Goal: Transaction & Acquisition: Purchase product/service

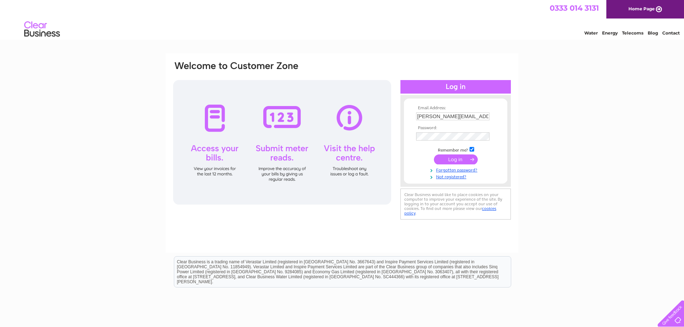
click at [457, 159] on input "submit" at bounding box center [456, 160] width 44 height 10
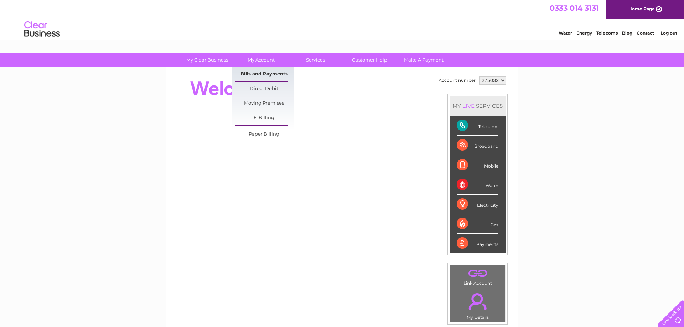
click at [257, 73] on link "Bills and Payments" at bounding box center [264, 74] width 59 height 14
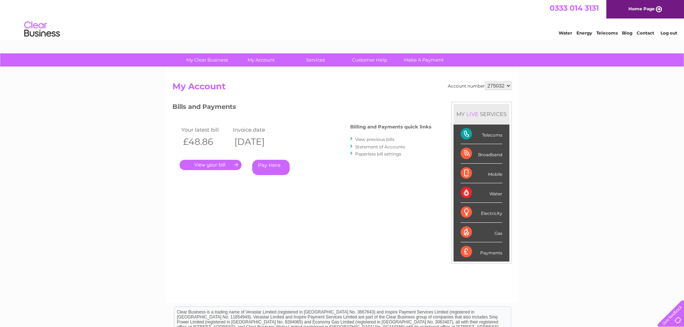
click at [208, 166] on link "." at bounding box center [211, 165] width 62 height 10
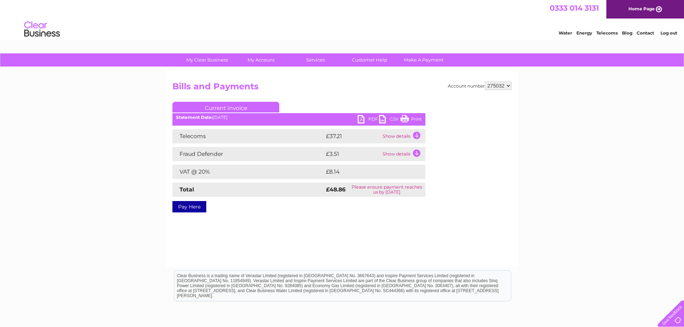
click at [399, 137] on td "Show details" at bounding box center [403, 136] width 45 height 14
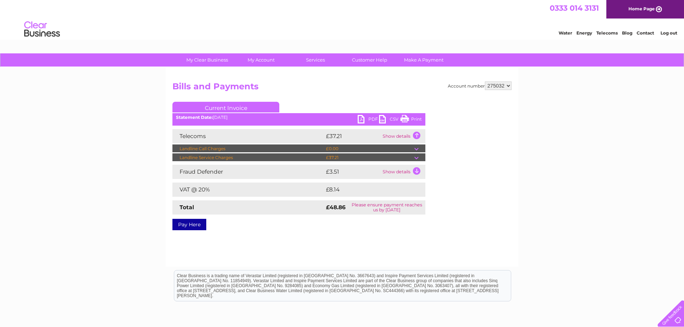
click at [187, 225] on link "Pay Here" at bounding box center [189, 224] width 34 height 11
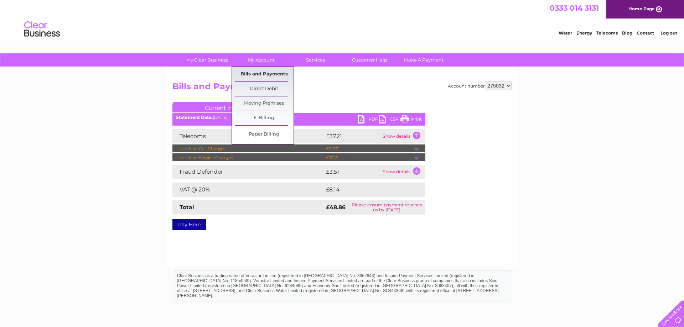
click at [257, 73] on link "Bills and Payments" at bounding box center [264, 74] width 59 height 14
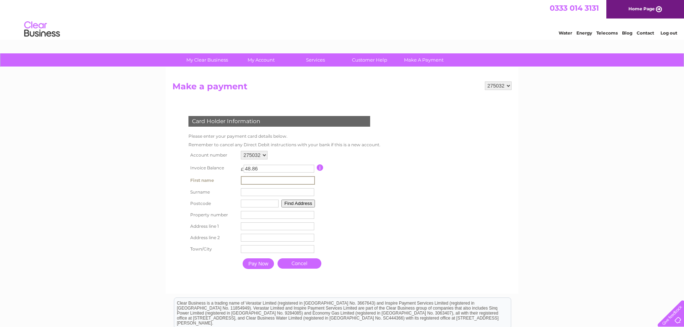
click at [247, 182] on input "text" at bounding box center [278, 180] width 74 height 9
type input "roger"
click at [243, 193] on input "text" at bounding box center [278, 192] width 74 height 9
type input "kingsnorth"
click at [247, 205] on input "text" at bounding box center [259, 203] width 38 height 8
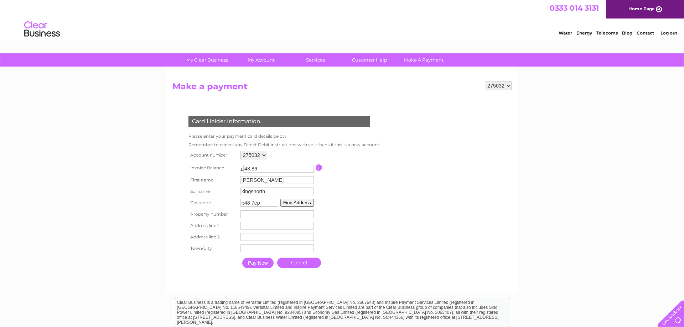
type input "b48 7ep"
click at [292, 203] on button "Find Address" at bounding box center [296, 203] width 33 height 8
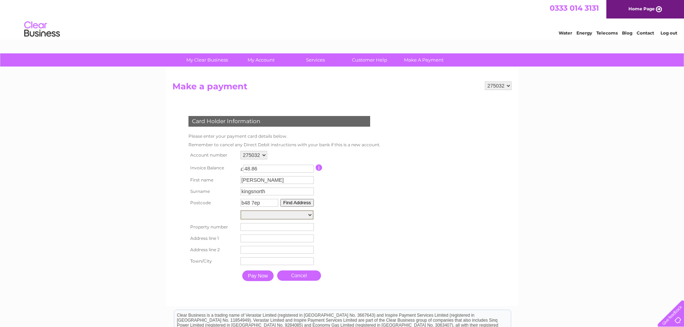
click at [240, 211] on select "Four Winds, Storrage Lane Storrage Grange, Storrage Lane Storrage House Farm, S…" at bounding box center [276, 215] width 73 height 9
select select ",Storrage Lane,,Birmingham"
click option "Four Winds, Storrage Lane" at bounding box center [0, 0] width 0 height 0
type input "Storrage Lane"
type input "[GEOGRAPHIC_DATA]"
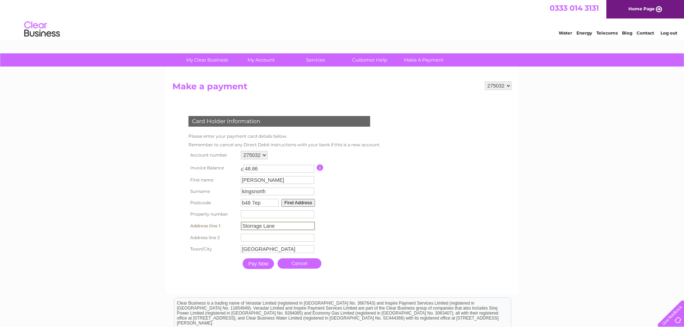
click at [275, 229] on input "Storrage Lane" at bounding box center [278, 226] width 74 height 9
click at [310, 215] on input "1" at bounding box center [277, 215] width 73 height 8
type input "0"
click at [310, 216] on input "0" at bounding box center [277, 215] width 73 height 8
click at [255, 266] on input "Pay Now" at bounding box center [257, 263] width 31 height 11
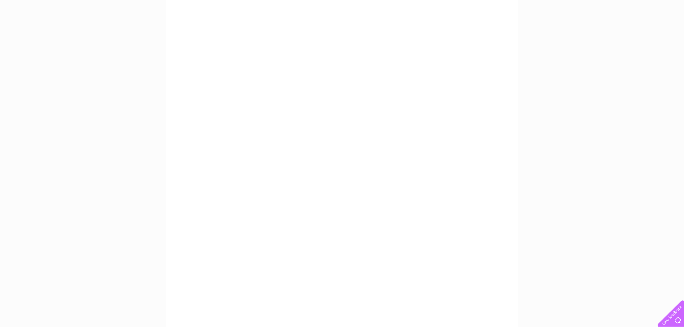
scroll to position [109, 0]
click at [555, 170] on div "My Clear Business Login Details My Details My Preferences Link Account My Accou…" at bounding box center [342, 193] width 684 height 499
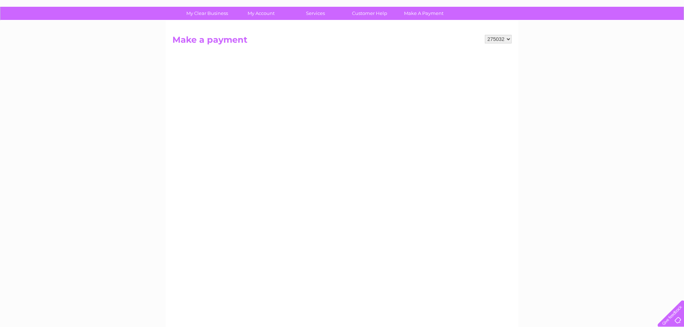
scroll to position [158, 0]
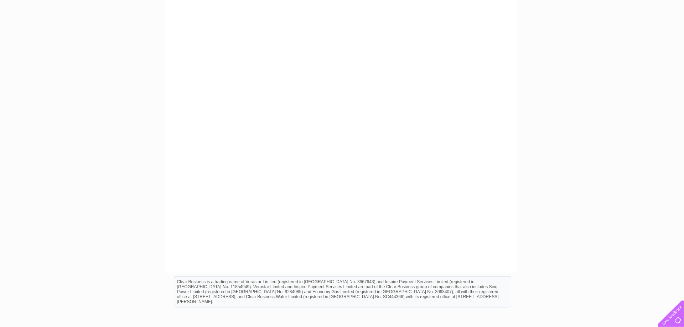
click at [601, 132] on div "My Clear Business Login Details My Details My Preferences Link Account My Accou…" at bounding box center [342, 145] width 684 height 499
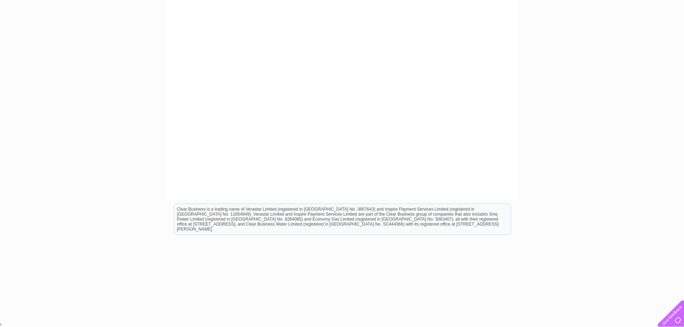
scroll to position [85, 0]
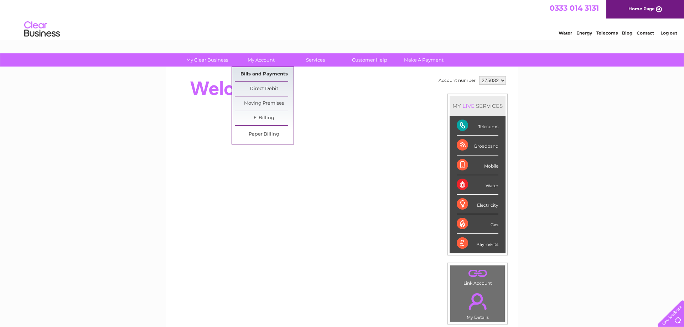
click at [255, 72] on link "Bills and Payments" at bounding box center [264, 74] width 59 height 14
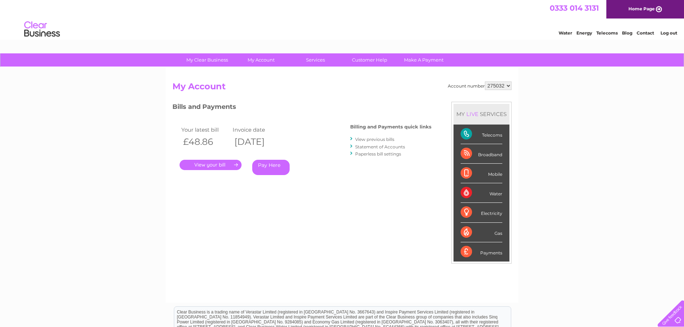
click at [268, 165] on link "Pay Here" at bounding box center [270, 167] width 37 height 15
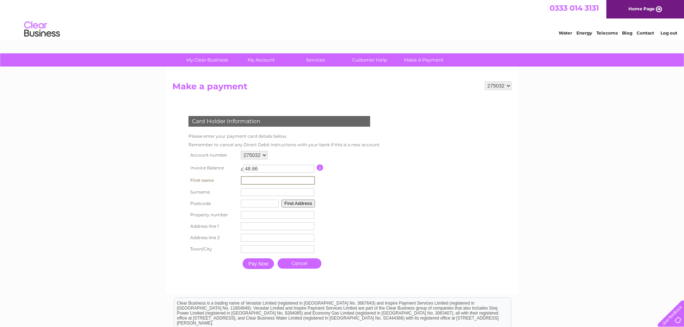
click at [247, 181] on input "text" at bounding box center [278, 180] width 74 height 9
type input "roger"
click at [250, 192] on input "text" at bounding box center [277, 192] width 73 height 8
type input "kingsnorth"
click at [244, 204] on input "text" at bounding box center [259, 203] width 38 height 8
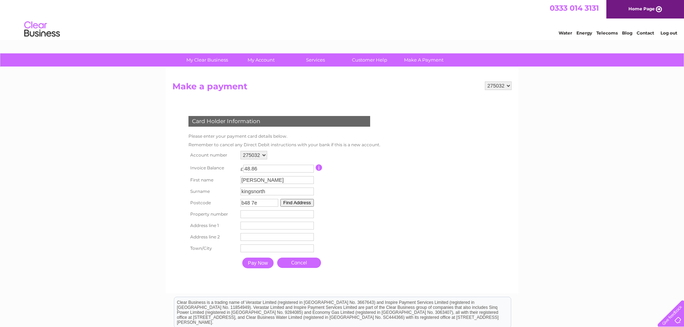
type input "b48 7ep"
type input "-1"
click at [308, 217] on input "-1" at bounding box center [276, 215] width 73 height 8
type input "b48 7ep"
click at [248, 216] on input "-1" at bounding box center [276, 215] width 73 height 8
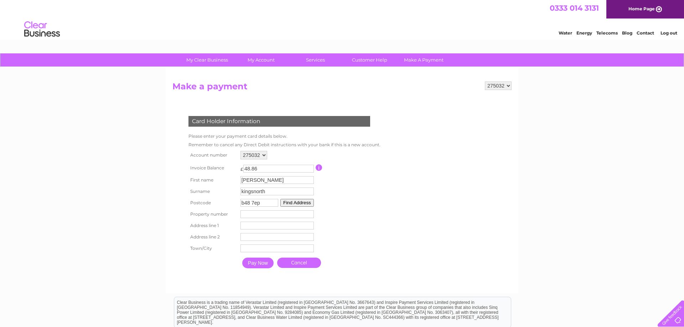
click at [298, 204] on button "Find Address" at bounding box center [296, 203] width 33 height 8
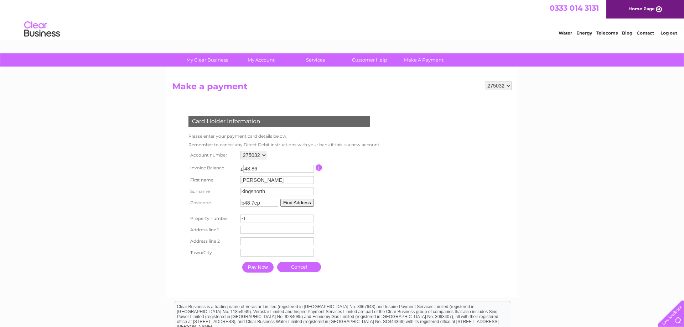
type input "-1"
click at [309, 222] on input "-1" at bounding box center [276, 219] width 73 height 8
click at [249, 219] on input "-1" at bounding box center [276, 219] width 73 height 8
click at [292, 202] on button "Find Address" at bounding box center [296, 203] width 33 height 8
click at [264, 203] on input "b48 7ep" at bounding box center [259, 203] width 38 height 8
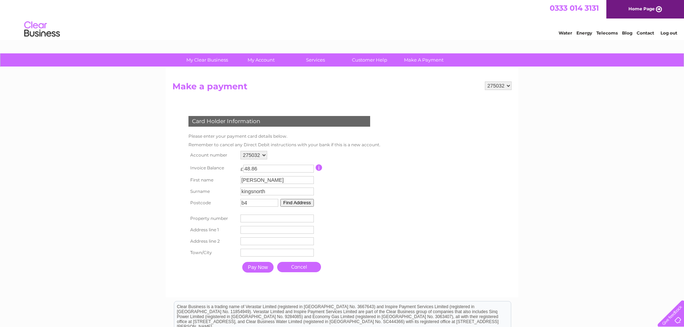
type input "b"
type input "B48 7EP"
click at [451, 224] on form "275032 Make a payment Card Holder Information Please enter your payment card de…" at bounding box center [341, 186] width 339 height 209
click at [305, 203] on button "Find Address" at bounding box center [296, 203] width 33 height 8
click at [253, 219] on input "number" at bounding box center [276, 219] width 73 height 8
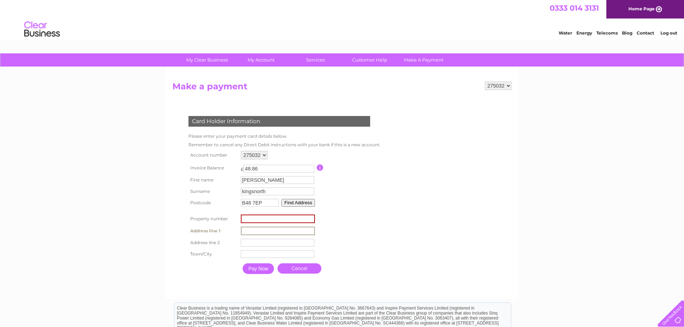
click at [246, 234] on input "text" at bounding box center [278, 231] width 74 height 9
type input "Storrage Lane"
click at [247, 246] on input "text" at bounding box center [277, 243] width 73 height 8
type input "Alvechurch"
click at [253, 258] on input "text" at bounding box center [278, 254] width 74 height 9
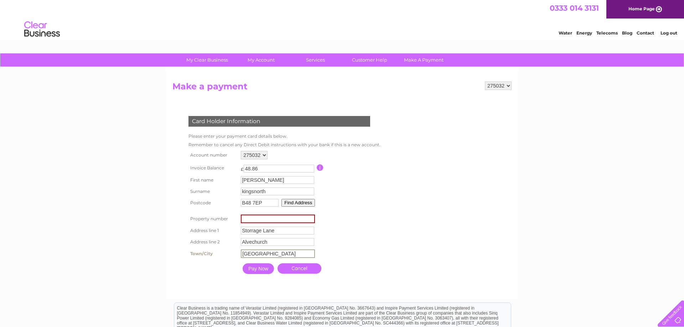
click at [309, 222] on input "number" at bounding box center [278, 219] width 74 height 9
type input "Birmingham"
click at [254, 270] on input "Pay Now" at bounding box center [258, 268] width 31 height 11
click at [269, 217] on input "number" at bounding box center [278, 215] width 74 height 9
type input "4"
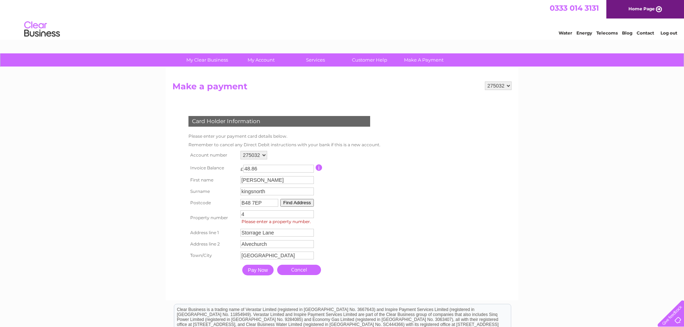
click at [381, 238] on div "Card Holder Information Please enter your payment card details below. Remember …" at bounding box center [280, 194] width 217 height 170
click at [256, 271] on input "Pay Now" at bounding box center [257, 270] width 31 height 11
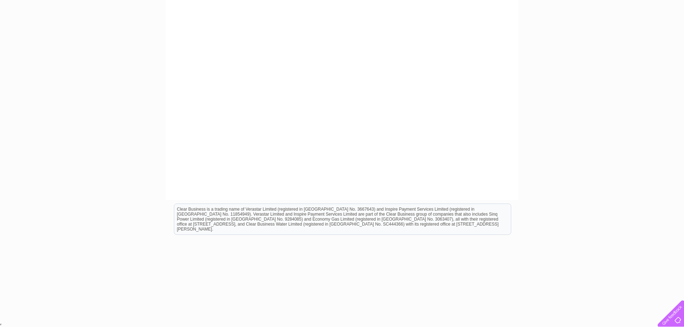
scroll to position [60, 0]
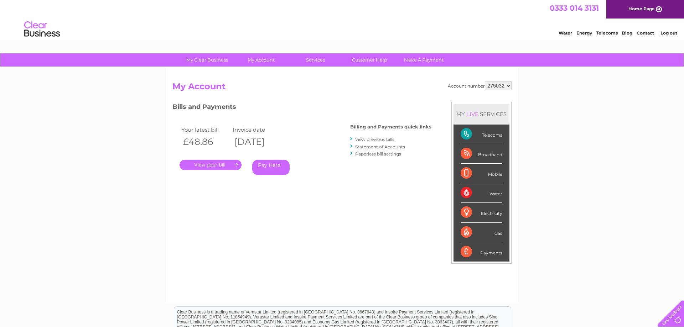
click at [264, 165] on link "Pay Here" at bounding box center [270, 167] width 37 height 15
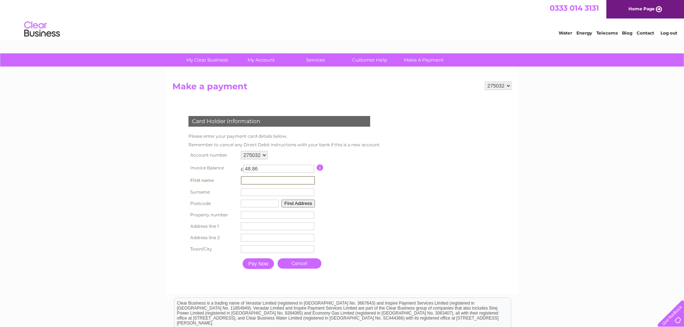
click at [245, 181] on input "text" at bounding box center [278, 180] width 74 height 9
type input "[PERSON_NAME]"
click at [247, 193] on input "text" at bounding box center [278, 192] width 74 height 9
type input "kingsnorth"
click at [247, 205] on input "text" at bounding box center [259, 203] width 38 height 8
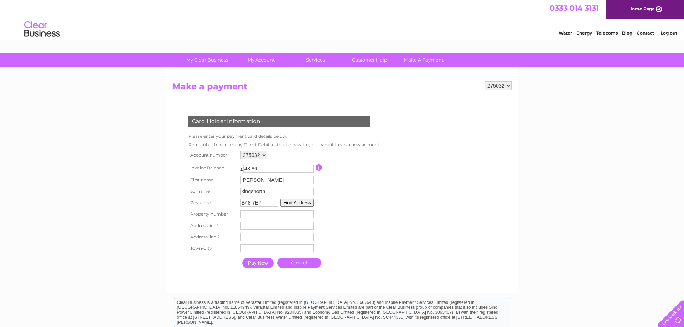
type input "B48 7EP"
click at [439, 244] on form "275032 Make a payment Card Holder Information Please enter your payment card de…" at bounding box center [341, 184] width 339 height 205
click at [248, 216] on input "number" at bounding box center [276, 215] width 73 height 8
click at [297, 202] on button "Find Address" at bounding box center [296, 203] width 33 height 8
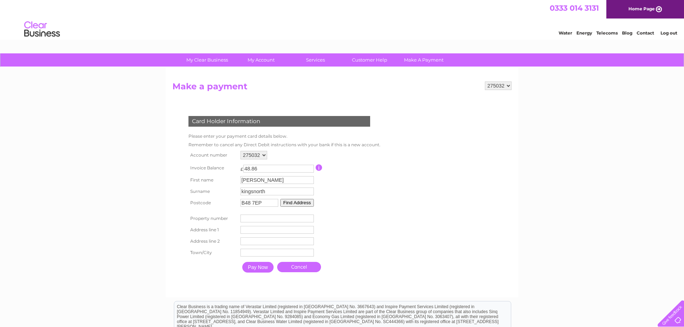
click at [251, 219] on input "number" at bounding box center [276, 219] width 73 height 8
type input "4"
click at [248, 232] on input "text" at bounding box center [276, 230] width 73 height 8
type input "Storrage Lane"
click at [249, 244] on input "text" at bounding box center [278, 242] width 74 height 9
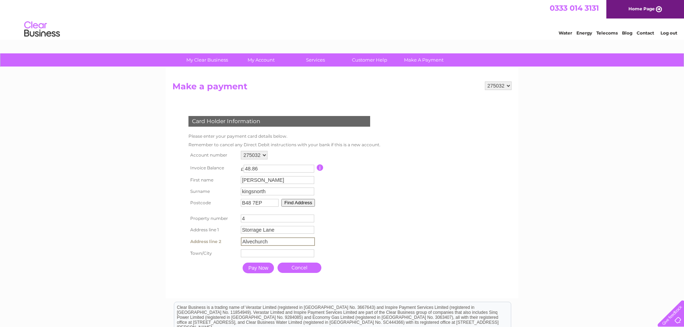
type input "Alvechurch"
click at [247, 258] on input "text" at bounding box center [277, 254] width 73 height 8
type input "Birmingham"
click at [260, 269] on input "Pay Now" at bounding box center [257, 267] width 31 height 11
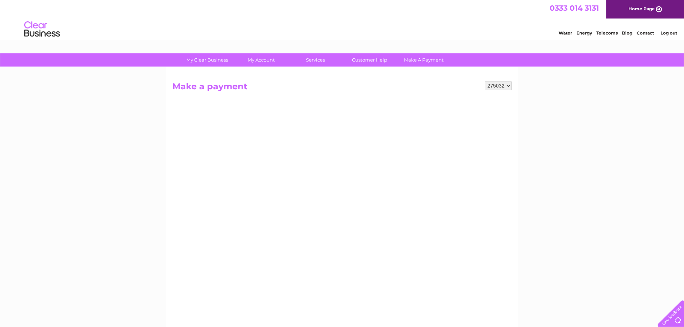
click at [625, 241] on div "My Clear Business Login Details My Details My Preferences Link Account My Accou…" at bounding box center [342, 302] width 684 height 499
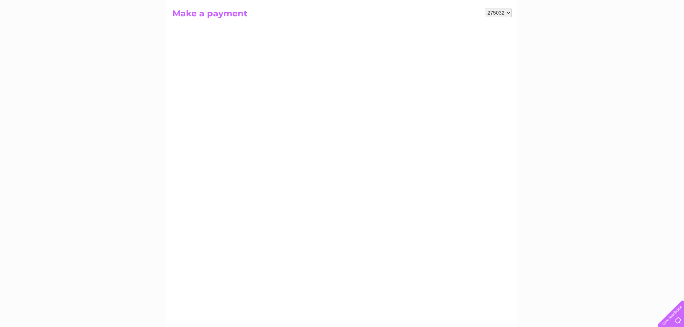
scroll to position [73, 0]
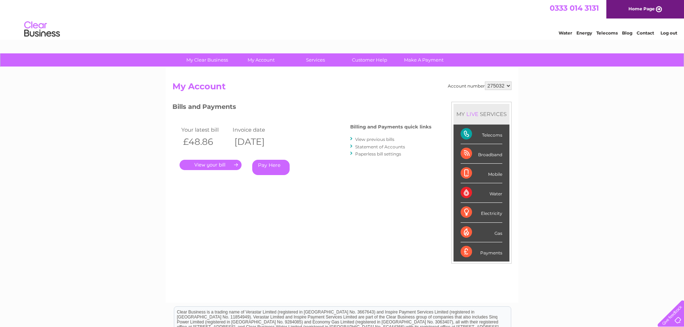
click at [208, 164] on link "." at bounding box center [211, 165] width 62 height 10
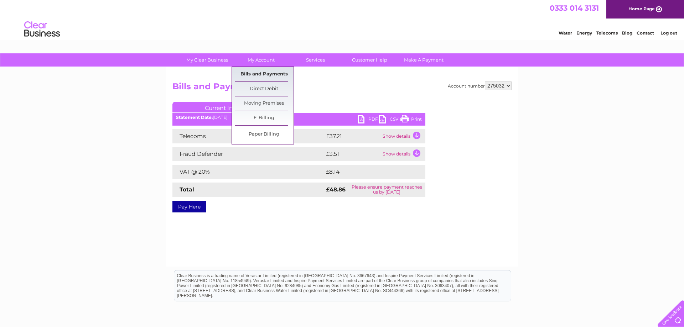
click at [257, 74] on link "Bills and Payments" at bounding box center [264, 74] width 59 height 14
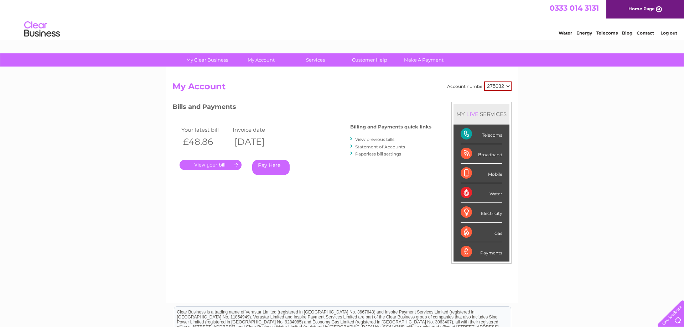
click at [376, 140] on link "View previous bills" at bounding box center [374, 139] width 39 height 5
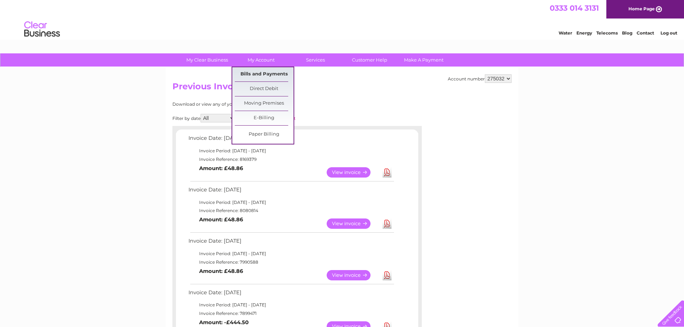
click at [254, 73] on link "Bills and Payments" at bounding box center [264, 74] width 59 height 14
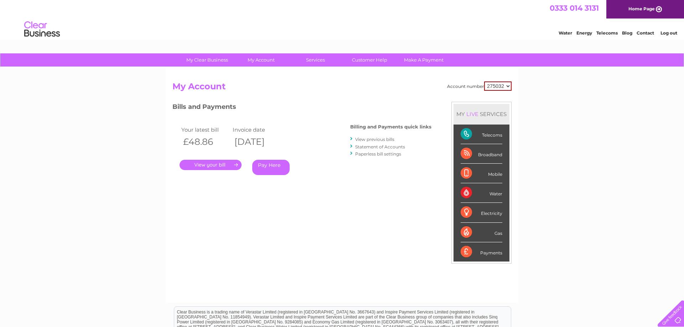
click at [393, 146] on link "Statement of Accounts" at bounding box center [380, 146] width 50 height 5
click at [213, 164] on link "." at bounding box center [211, 165] width 62 height 10
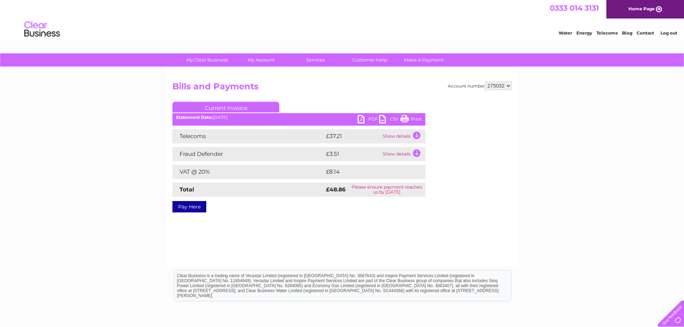
click at [418, 120] on link "Print" at bounding box center [410, 120] width 21 height 10
click at [669, 34] on link "Log out" at bounding box center [669, 32] width 17 height 5
